Goal: Information Seeking & Learning: Learn about a topic

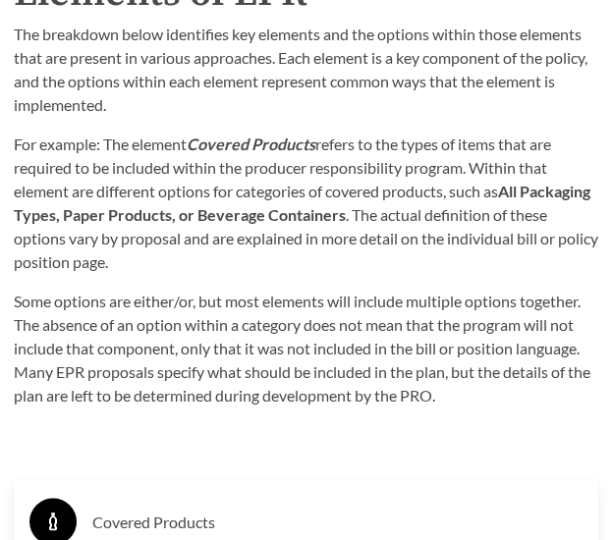
scroll to position [3828, 0]
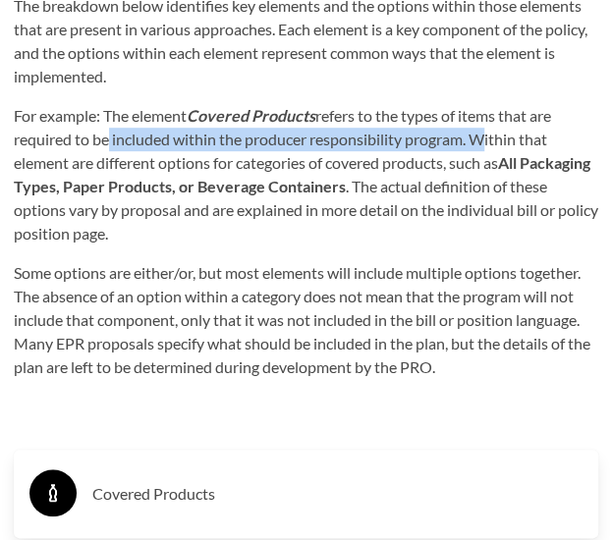
drag, startPoint x: 98, startPoint y: 144, endPoint x: 475, endPoint y: 127, distance: 377.3
click at [475, 127] on p "For example: The element Covered Products refers to the types of items that are…" at bounding box center [306, 174] width 584 height 141
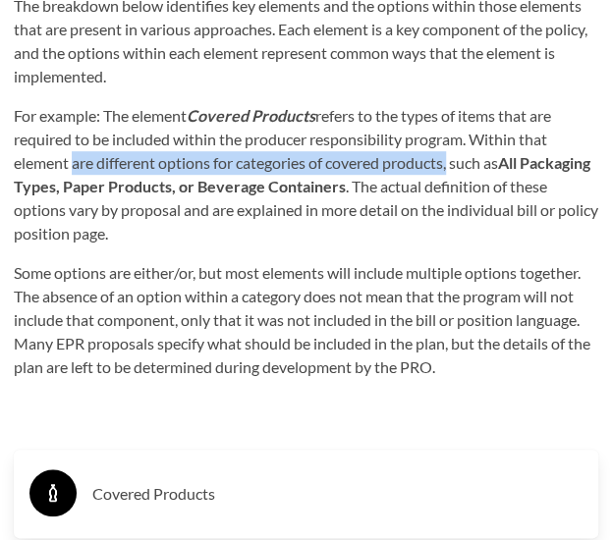
drag, startPoint x: 69, startPoint y: 161, endPoint x: 453, endPoint y: 154, distance: 384.8
click at [453, 154] on p "For example: The element Covered Products refers to the types of items that are…" at bounding box center [306, 174] width 584 height 141
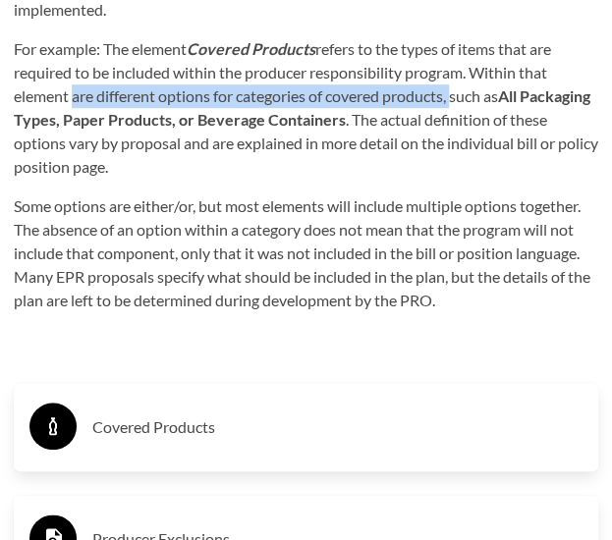
scroll to position [3926, 0]
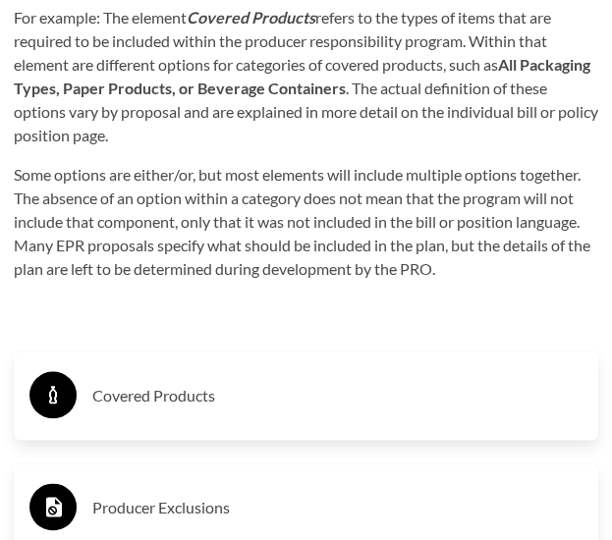
click at [83, 399] on div "Covered Products" at bounding box center [305, 395] width 553 height 57
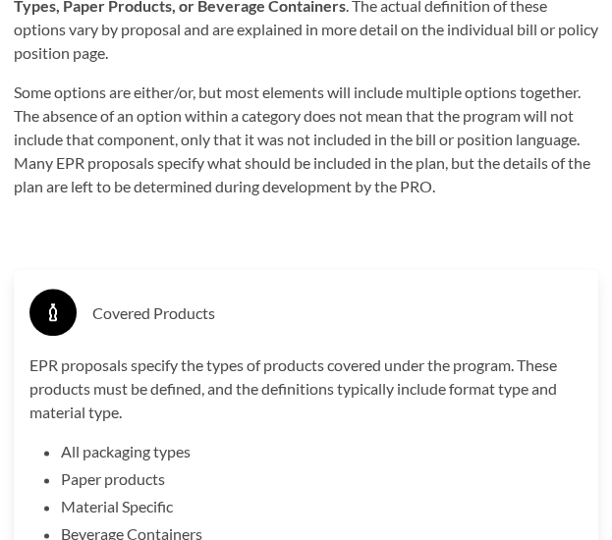
scroll to position [4123, 0]
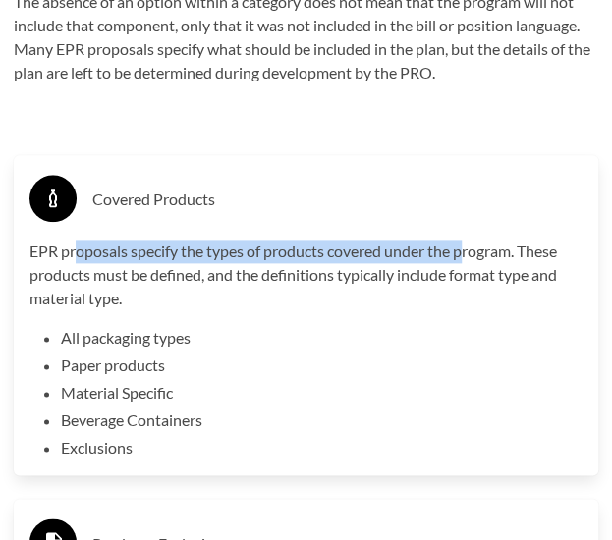
drag, startPoint x: 75, startPoint y: 254, endPoint x: 467, endPoint y: 252, distance: 392.6
click at [467, 252] on p "EPR proposals specify the types of products covered under the program. These pr…" at bounding box center [305, 274] width 553 height 71
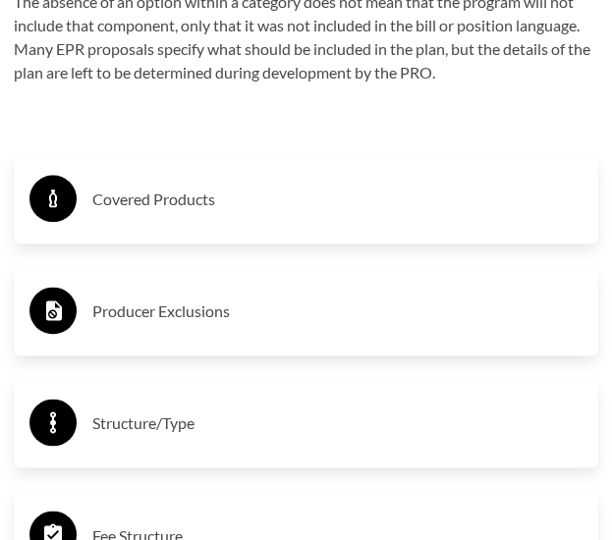
click at [145, 296] on h3 "Producer Exclusions" at bounding box center [337, 310] width 490 height 31
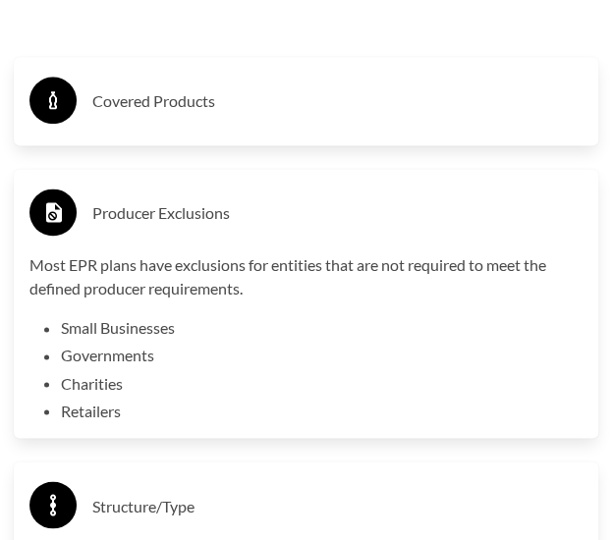
scroll to position [4319, 0]
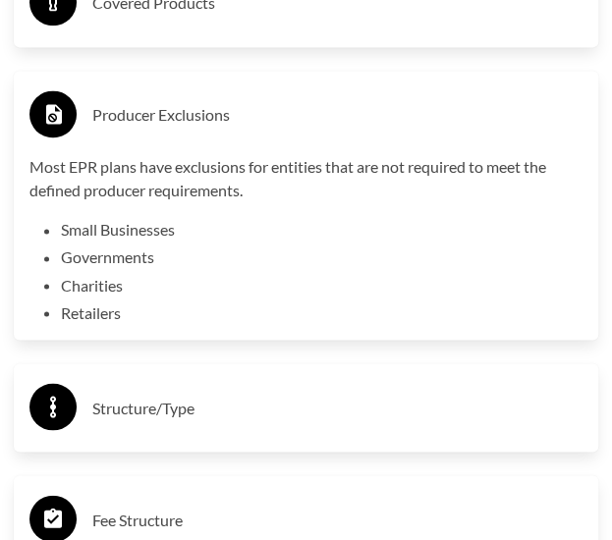
click at [106, 393] on h3 "Structure/Type" at bounding box center [337, 407] width 490 height 31
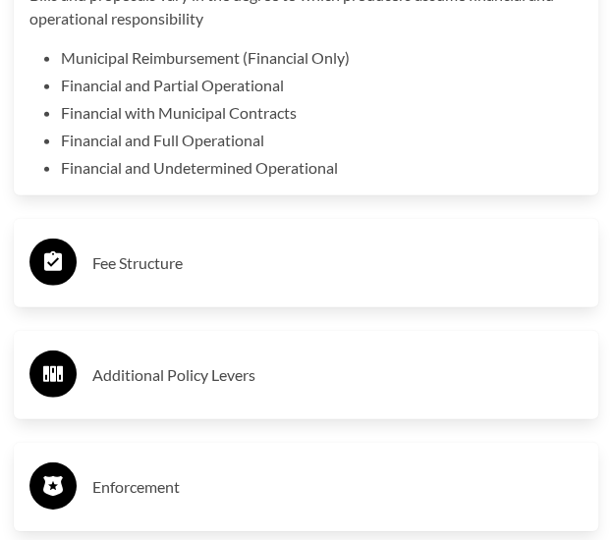
scroll to position [4810, 0]
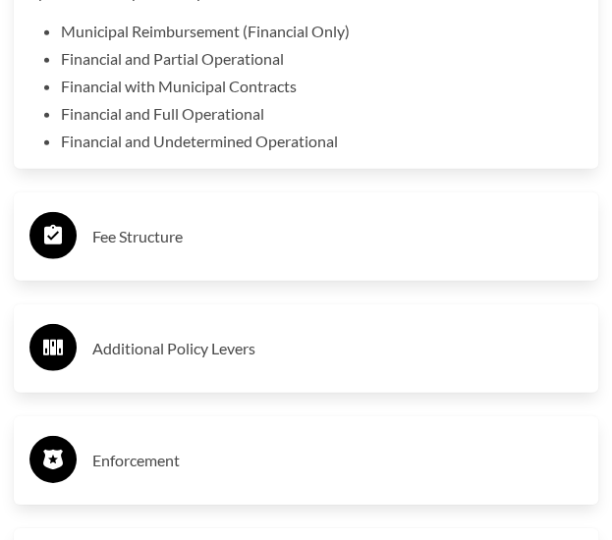
click at [113, 211] on div "Fee Structure" at bounding box center [305, 236] width 553 height 57
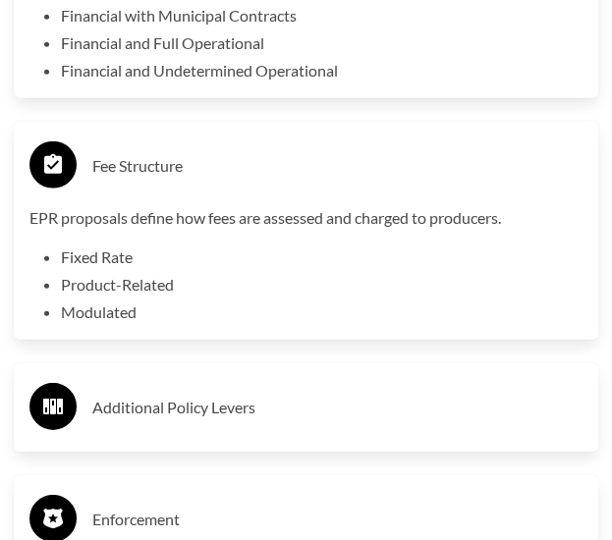
scroll to position [4908, 0]
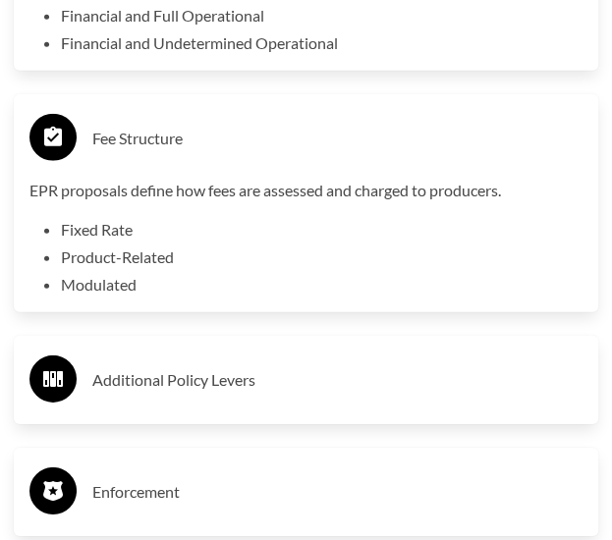
click at [285, 342] on div "Additional Policy Levers" at bounding box center [306, 380] width 584 height 88
click at [286, 356] on div "Additional Policy Levers" at bounding box center [305, 379] width 553 height 57
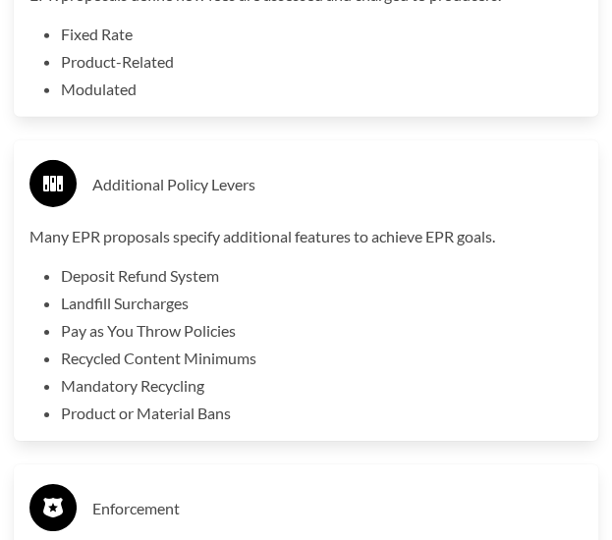
scroll to position [5104, 0]
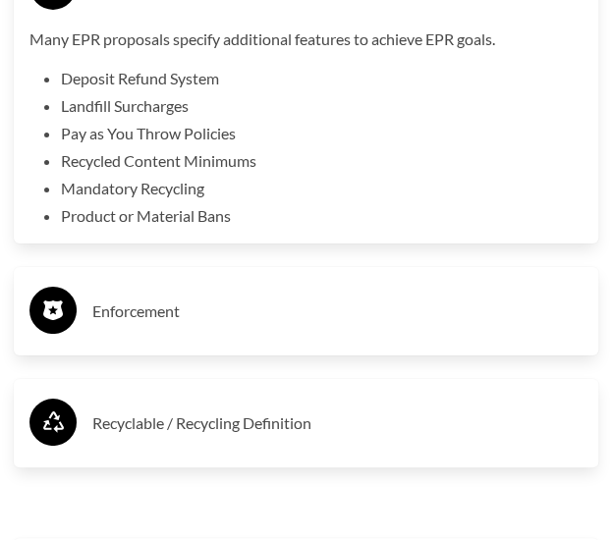
click at [122, 323] on h3 "Enforcement" at bounding box center [337, 310] width 490 height 31
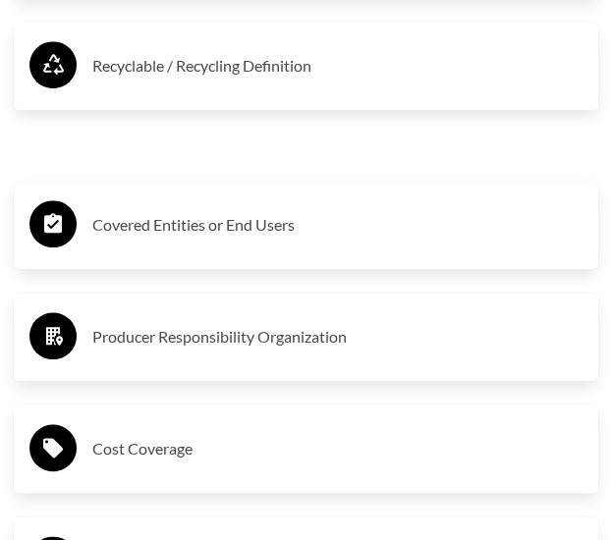
scroll to position [5791, 0]
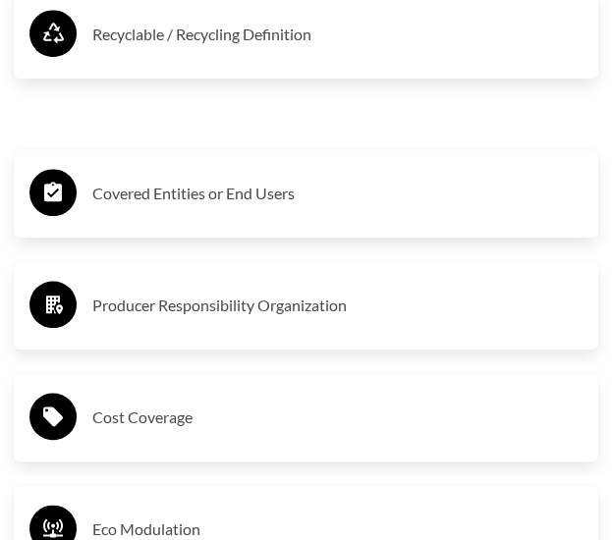
click at [160, 210] on div "Covered Entities or End Users" at bounding box center [305, 193] width 553 height 57
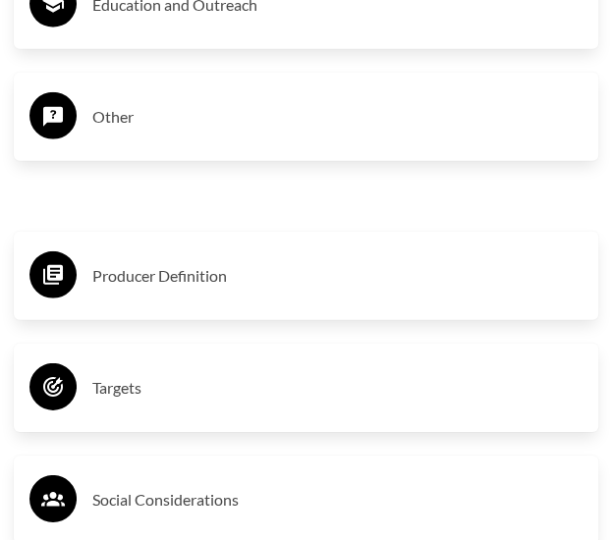
scroll to position [6773, 0]
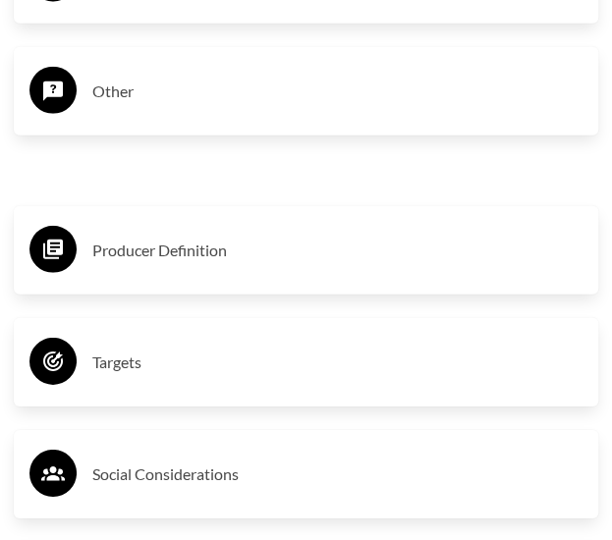
click at [174, 113] on div "Other" at bounding box center [305, 91] width 553 height 57
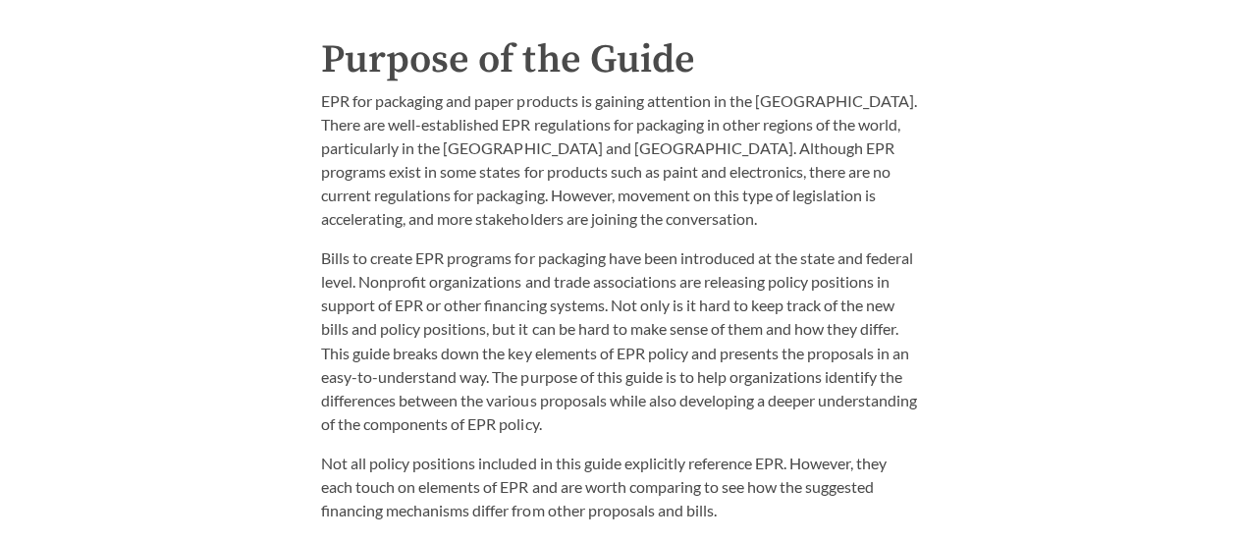
scroll to position [2398, 0]
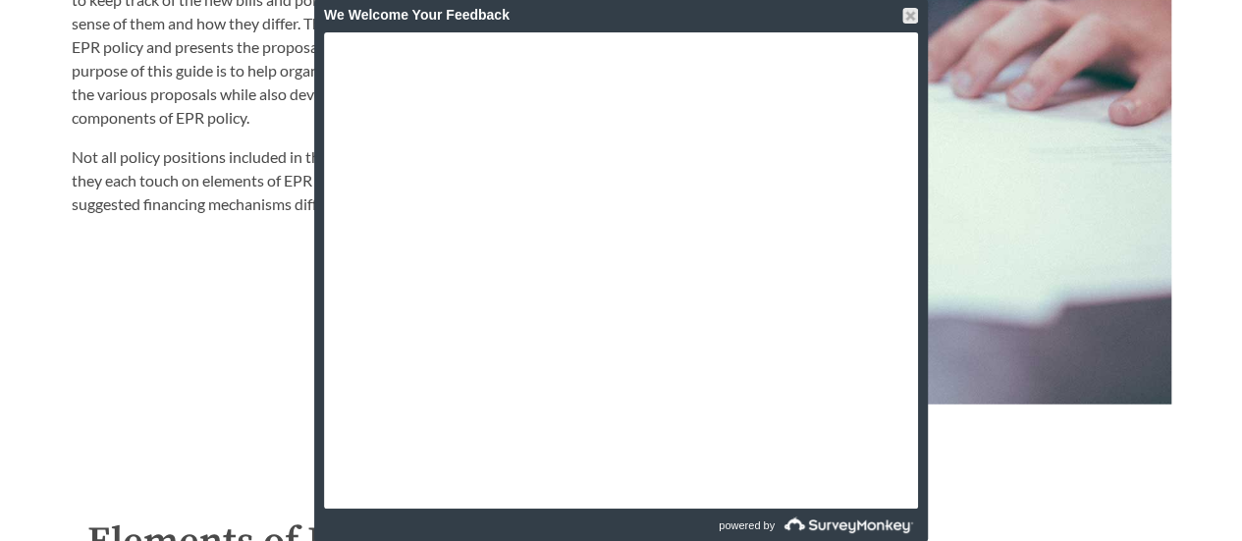
click at [611, 7] on div "We Welcome Your Feedback" at bounding box center [621, 15] width 594 height 34
click at [611, 12] on div at bounding box center [910, 16] width 16 height 16
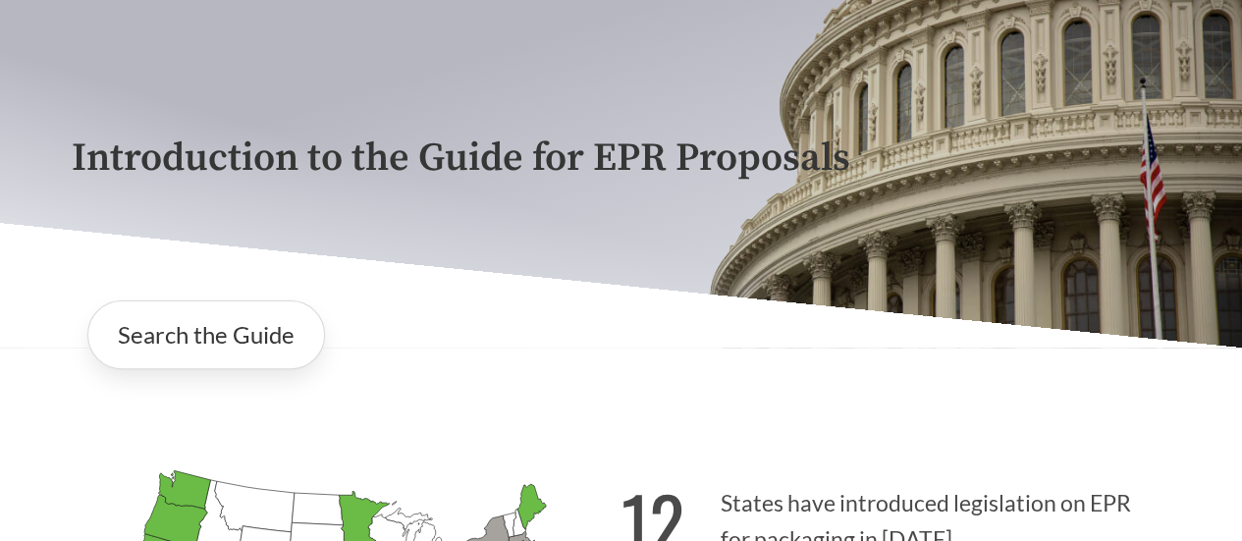
scroll to position [239, 0]
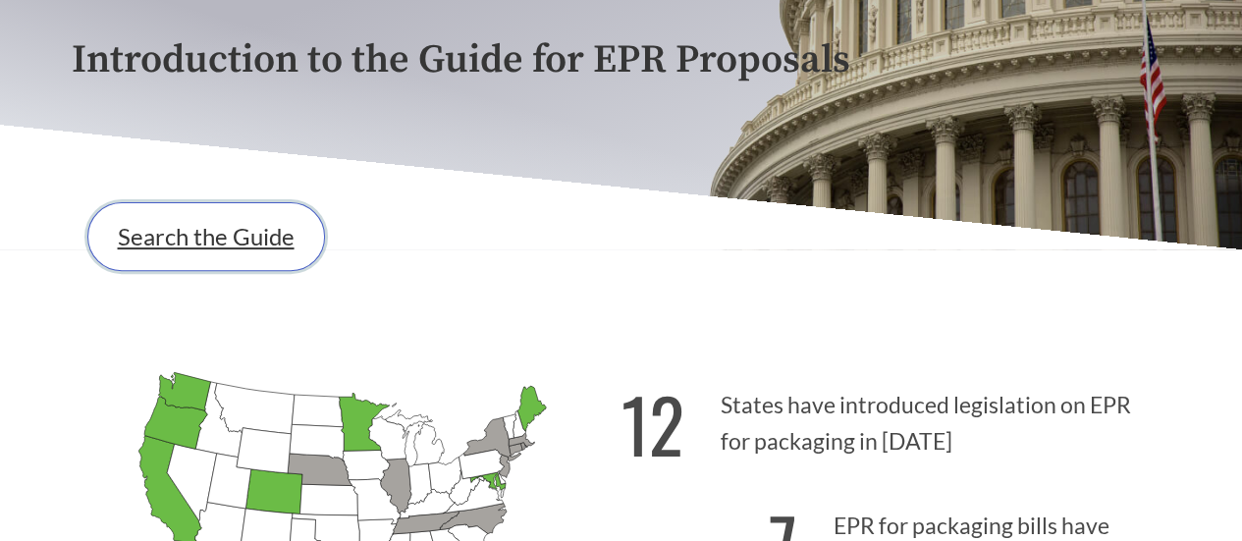
click at [253, 237] on link "Search the Guide" at bounding box center [206, 236] width 238 height 69
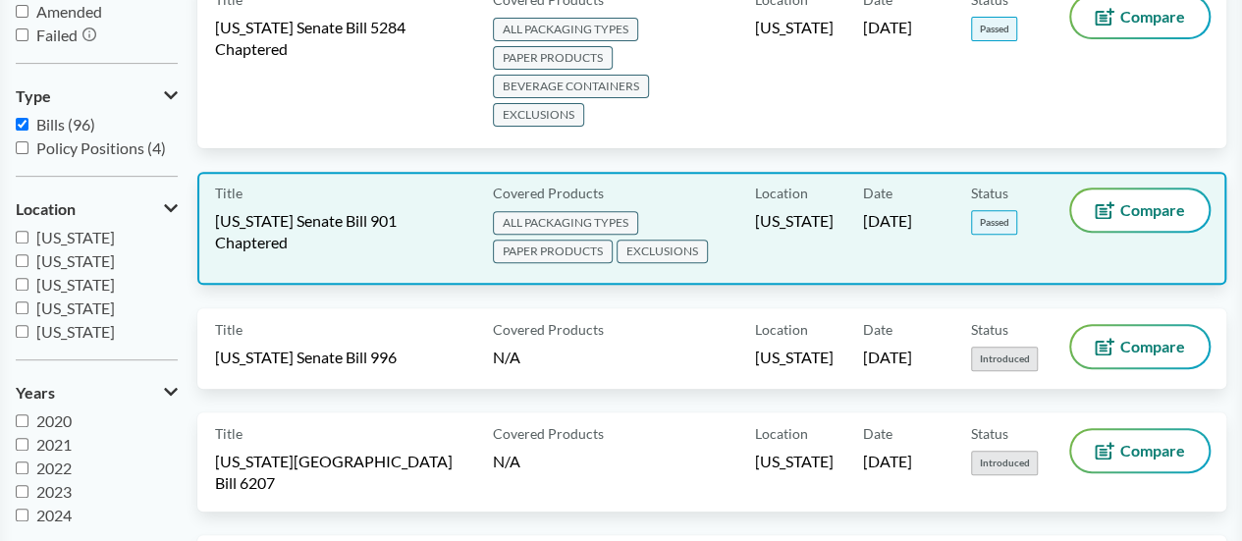
scroll to position [393, 0]
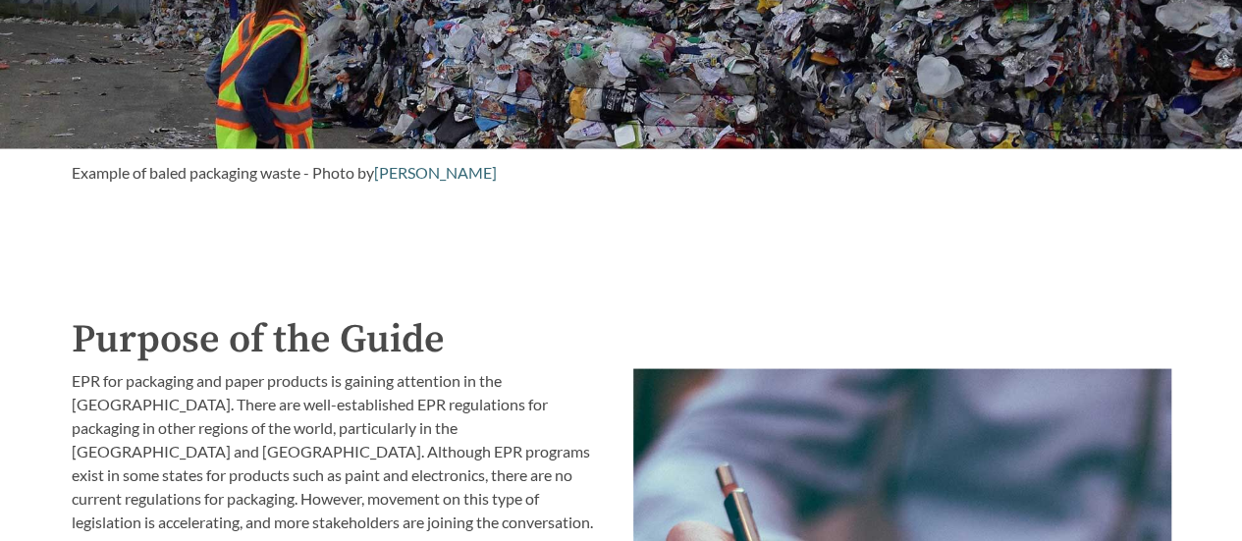
scroll to position [2258, 0]
